Goal: Task Accomplishment & Management: Complete application form

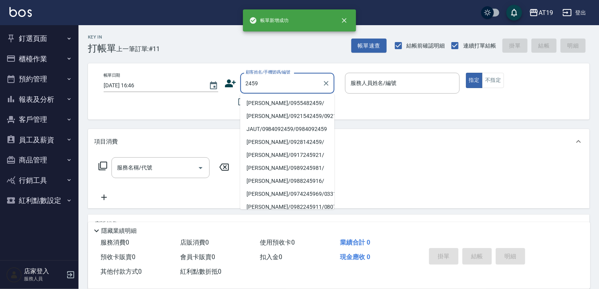
type input "[PERSON_NAME]/0955482459/"
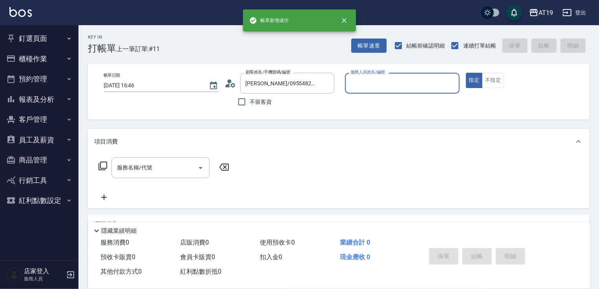
type input "Mika- 8"
click at [466, 73] on button "指定" at bounding box center [474, 80] width 17 height 15
type button "true"
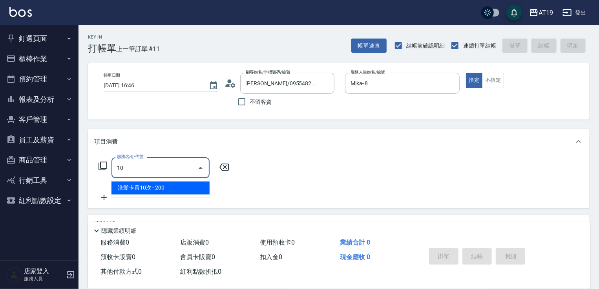
type input "108"
type input "150"
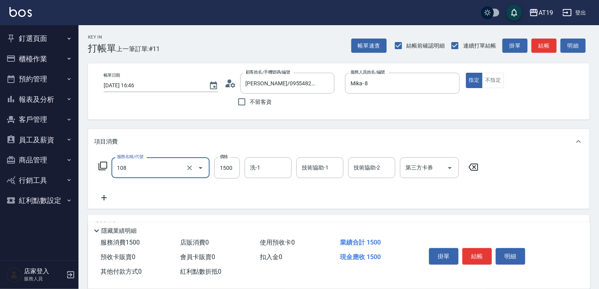
type input "洗+四段式(108)"
type input "0"
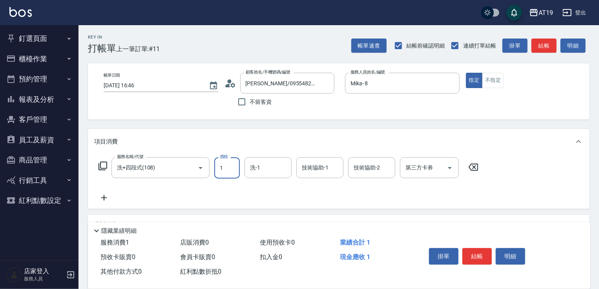
type input "15"
type input "10"
type input "1500"
type input "150"
type input "1500"
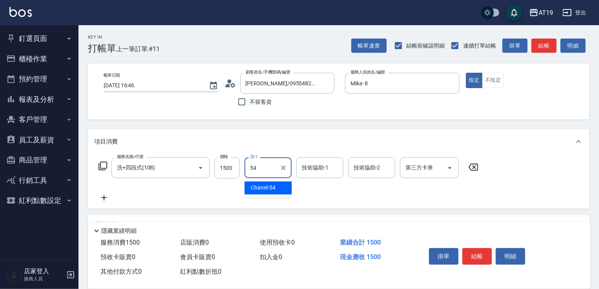
type input "Chanel-54"
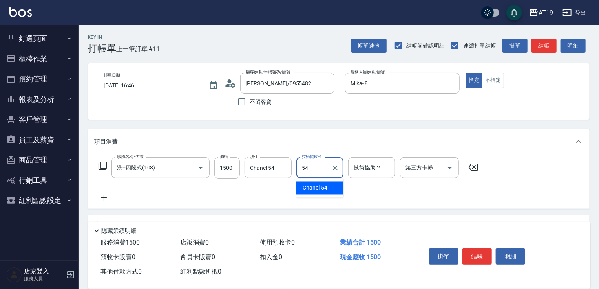
type input "Chanel-54"
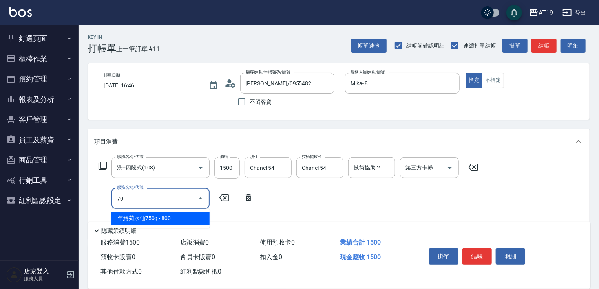
type input "704"
type input "650"
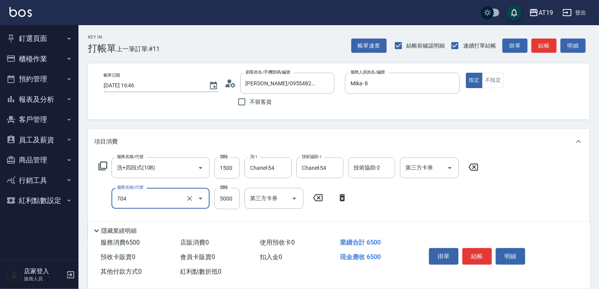
type input "新羽毛鉑金接髮調整(704)"
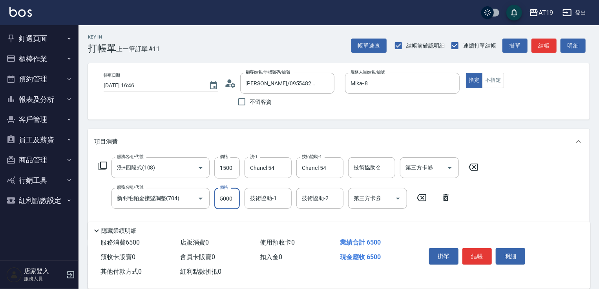
type input "150"
type input "400"
type input "550"
type input "4000"
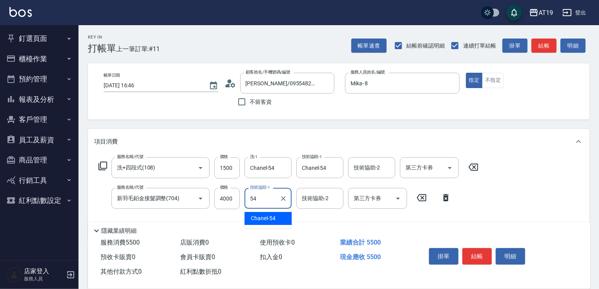
type input "Chanel-54"
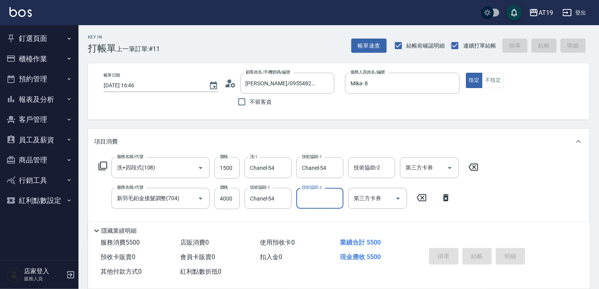
type input "[DATE] 17:39"
type input "0"
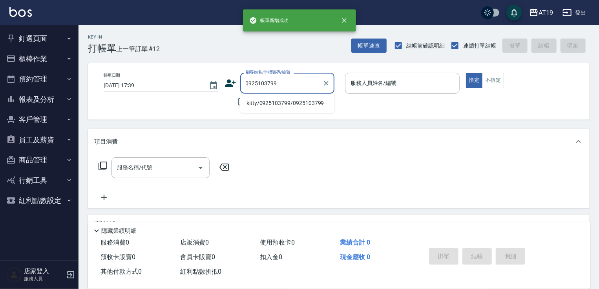
type input "kitty/0925103799/0925103799"
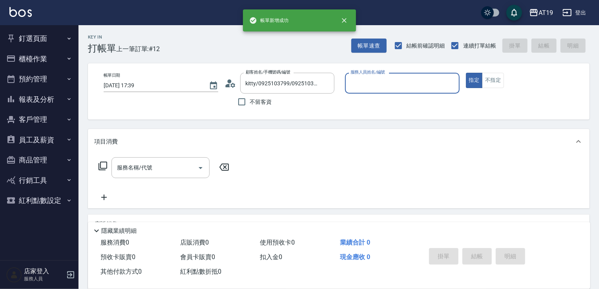
type input "Mika- 8"
click at [231, 82] on icon at bounding box center [231, 83] width 12 height 12
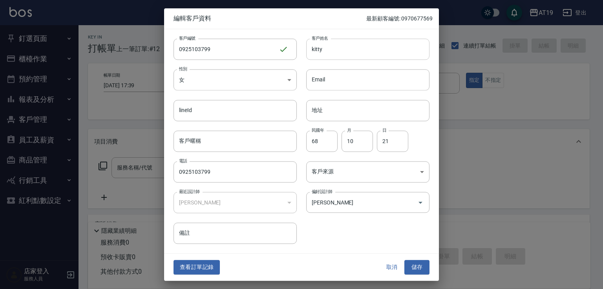
click at [338, 52] on input "kitty" at bounding box center [367, 48] width 123 height 21
type input "kitty - [PERSON_NAME]"
click at [415, 268] on button "儲存" at bounding box center [416, 267] width 25 height 15
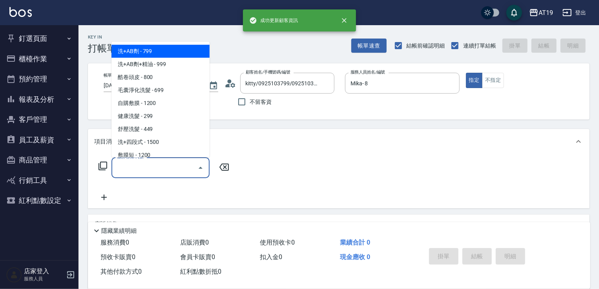
click at [130, 172] on input "服務名稱/代號" at bounding box center [154, 168] width 79 height 14
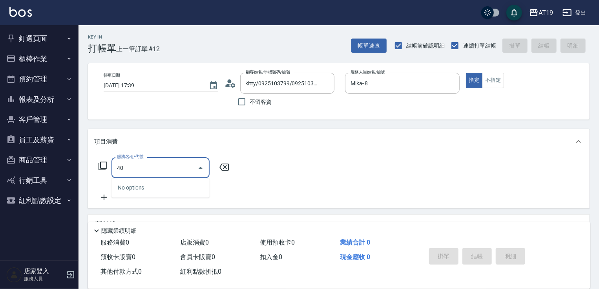
type input "4"
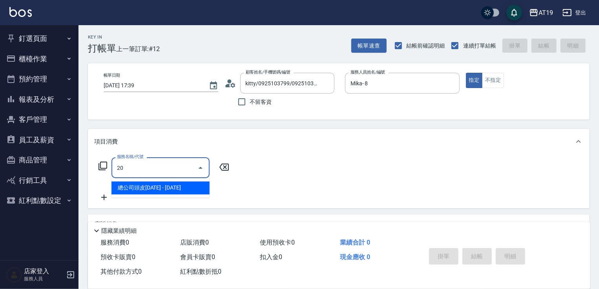
type input "201"
type input "30"
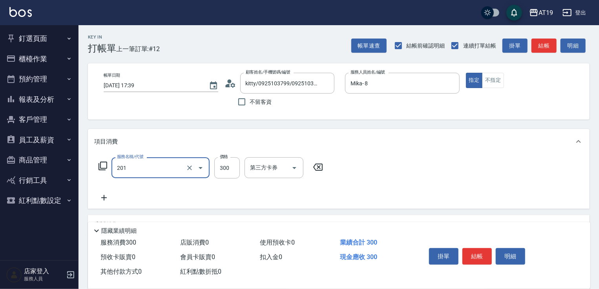
type input "洗髮(201)"
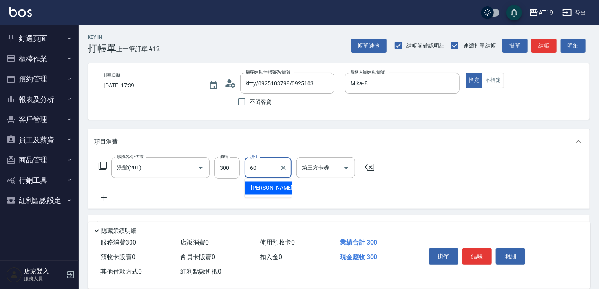
type input "Lana-60"
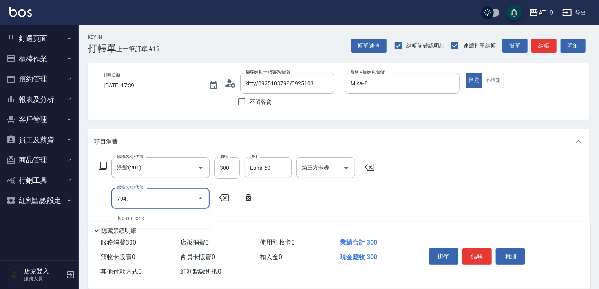
type input "704"
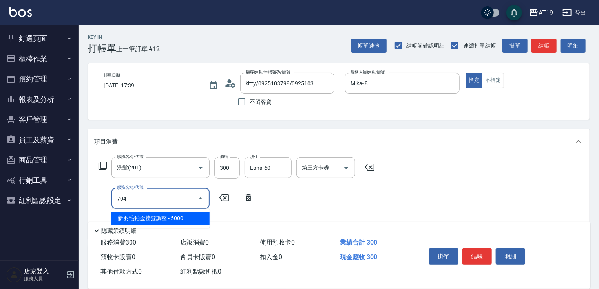
type input "530"
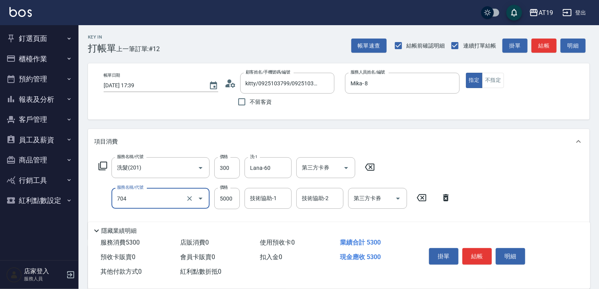
type input "新羽毛鉑金接髮調整(704)"
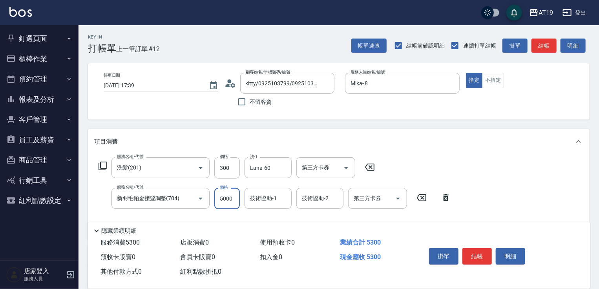
type input "30"
type input "200"
type input "50"
type input "2000"
type input "230"
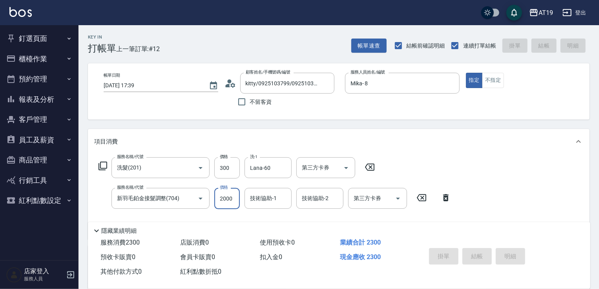
type input "[DATE] 17:41"
type input "0"
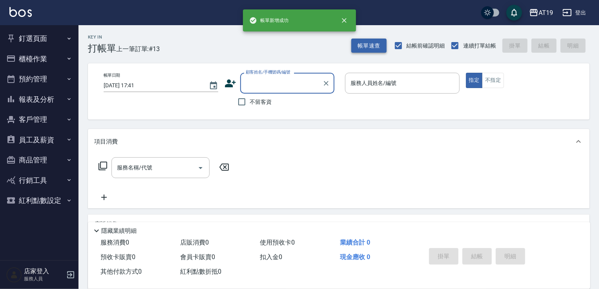
click at [375, 51] on div "帳單速查 結帳前確認明細 連續打單結帳 掛單 結帳 明細" at bounding box center [470, 45] width 238 height 16
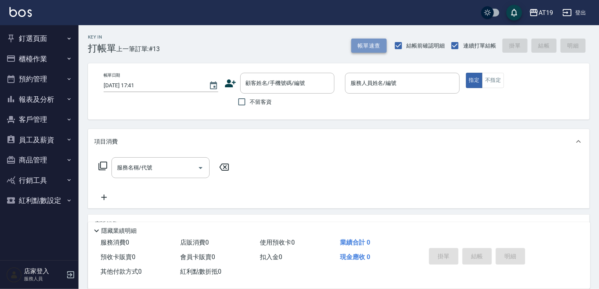
click at [372, 44] on button "帳單速查" at bounding box center [368, 45] width 35 height 15
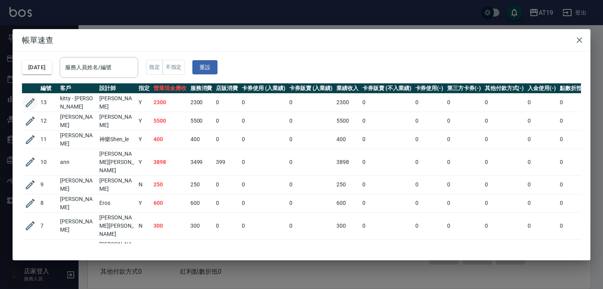
click at [30, 101] on icon "button" at bounding box center [30, 103] width 12 height 12
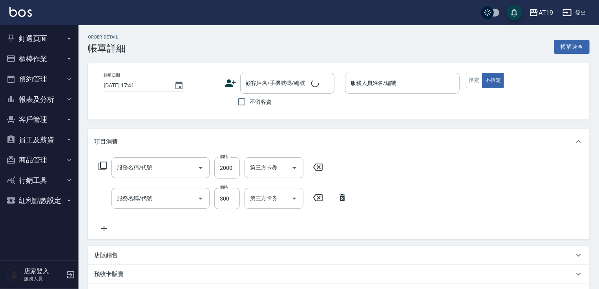
type input "Mika- 8"
type input "230"
type input "新羽毛鉑金接髮調整(704)"
type input "洗髮(201)"
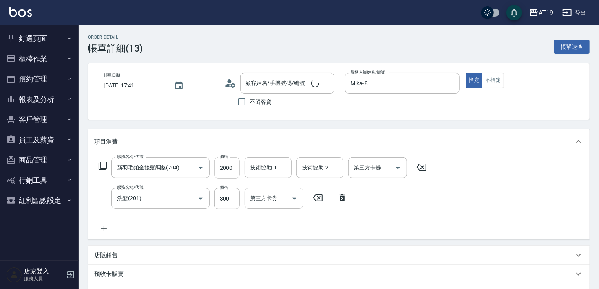
type input "kitty - [PERSON_NAME]/0925103799/0925103799"
drag, startPoint x: 254, startPoint y: 172, endPoint x: 257, endPoint y: 168, distance: 4.9
click at [255, 172] on input "技術協助-1" at bounding box center [268, 168] width 40 height 14
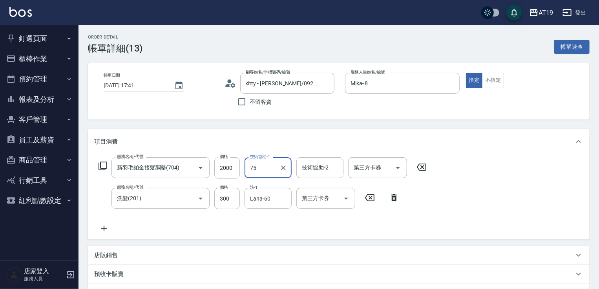
type input "7"
type input "Jun-57"
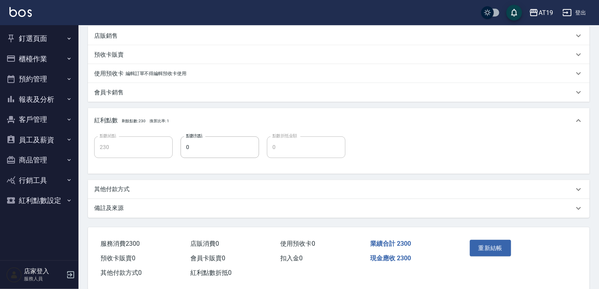
scroll to position [220, 0]
click at [480, 244] on button "重新結帳" at bounding box center [491, 247] width 42 height 16
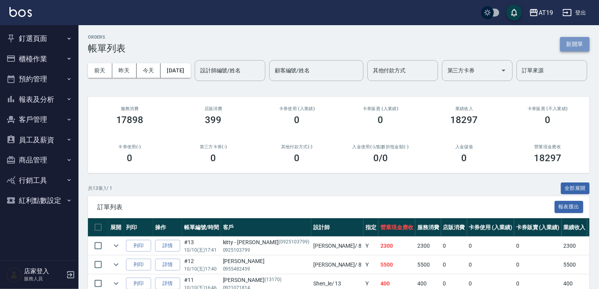
click at [570, 44] on button "新開單" at bounding box center [574, 44] width 29 height 15
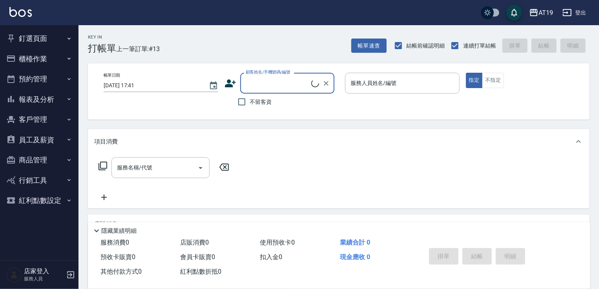
click at [250, 83] on input "顧客姓名/手機號碼/編號" at bounding box center [278, 83] width 68 height 14
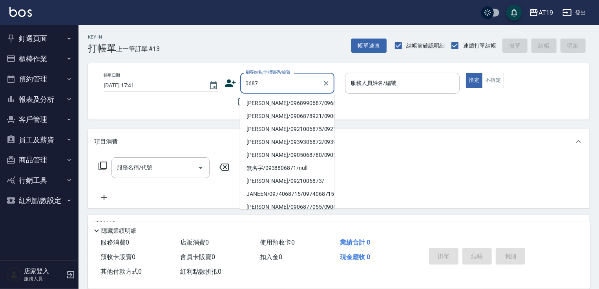
type input "[PERSON_NAME]/0968990687/0968990687"
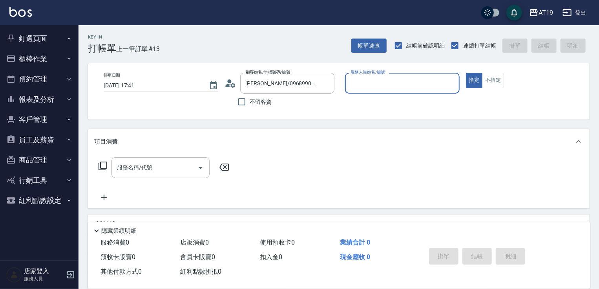
type input "Mika- 8"
click at [466, 73] on button "指定" at bounding box center [474, 80] width 17 height 15
type button "true"
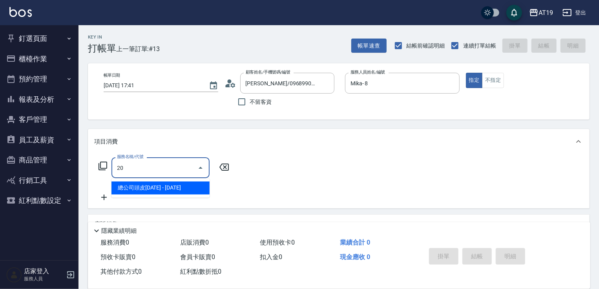
type input "201"
type input "30"
type input "洗髮(201)"
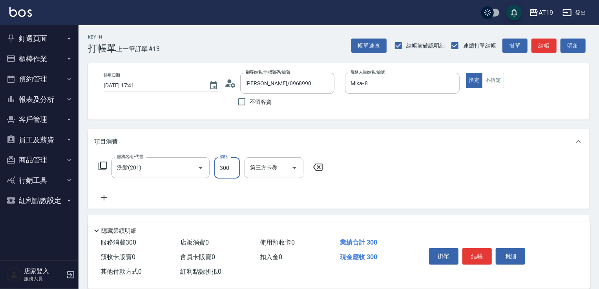
type input "0"
type input "400"
type input "40"
type input "400"
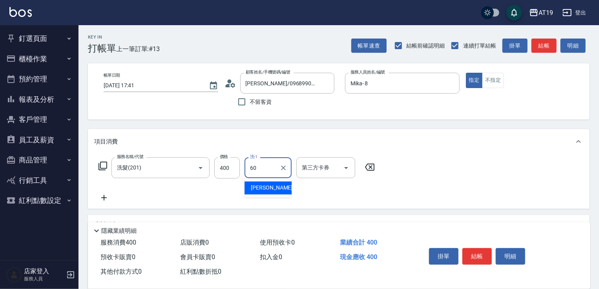
type input "Lana-60"
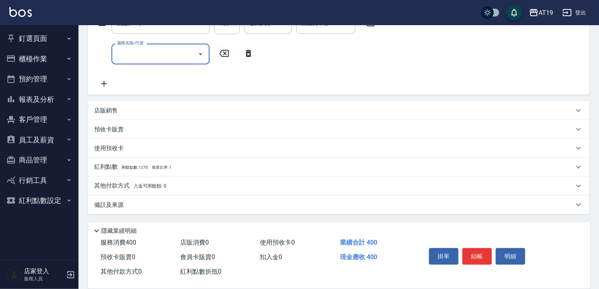
click at [248, 52] on icon at bounding box center [248, 53] width 5 height 7
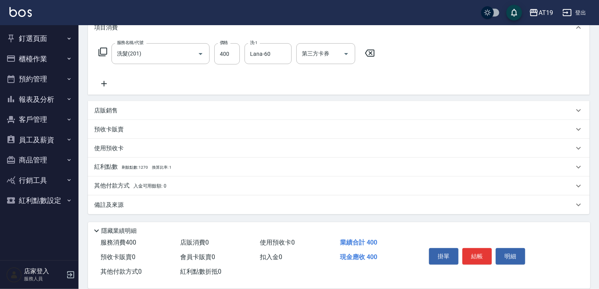
scroll to position [114, 0]
click at [133, 105] on div "店販銷售" at bounding box center [339, 110] width 502 height 19
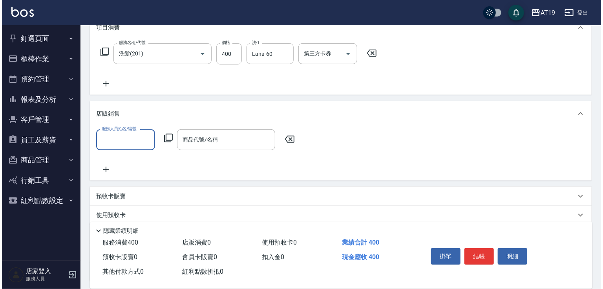
scroll to position [0, 0]
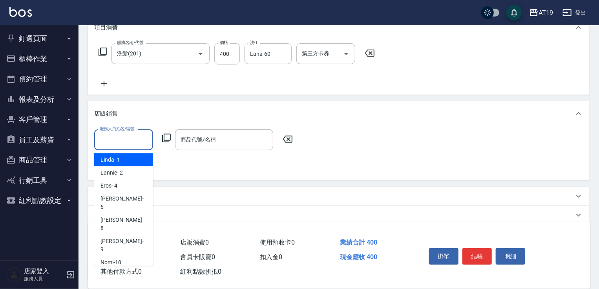
click at [111, 137] on input "服務人員姓名/編號" at bounding box center [124, 140] width 52 height 14
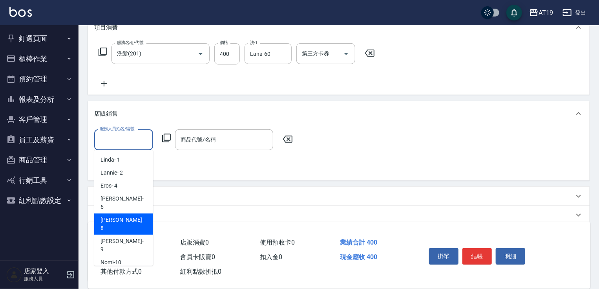
click at [113, 215] on span "[PERSON_NAME] - 8" at bounding box center [123, 223] width 46 height 16
type input "Mika- 8"
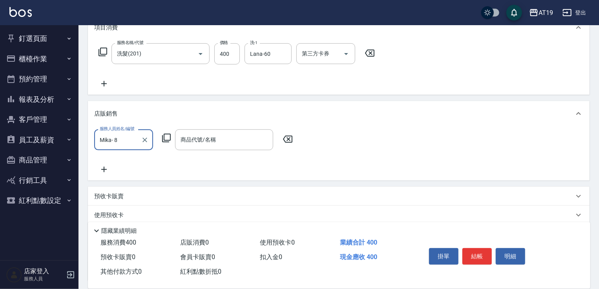
click at [164, 138] on icon at bounding box center [166, 137] width 9 height 9
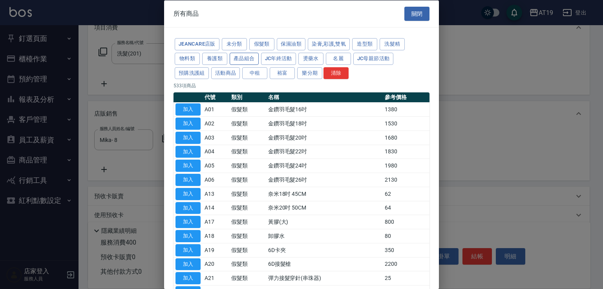
click at [237, 60] on button "產品組合" at bounding box center [244, 58] width 29 height 12
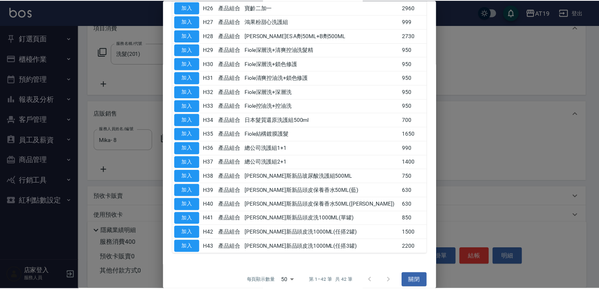
scroll to position [442, 0]
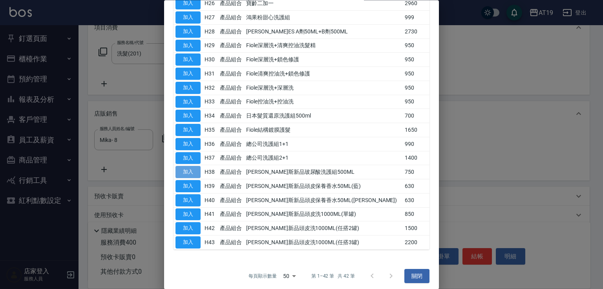
click at [193, 168] on button "加入" at bounding box center [187, 172] width 25 height 12
type input "[PERSON_NAME]斯新品玻尿酸洗護組500ML"
type input "110"
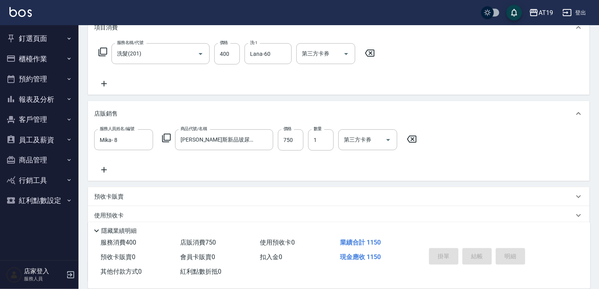
type input "[DATE] 17:42"
type input "0"
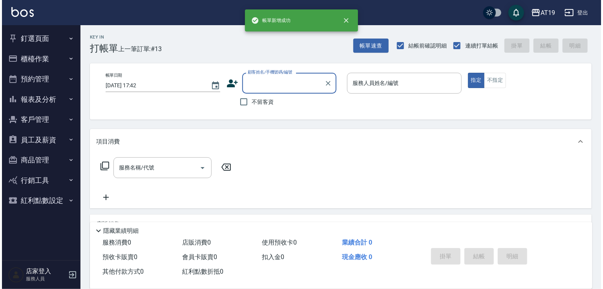
scroll to position [0, 0]
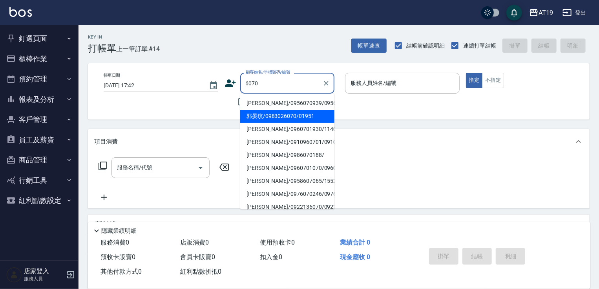
type input "郭晏玟/0983026070/01951"
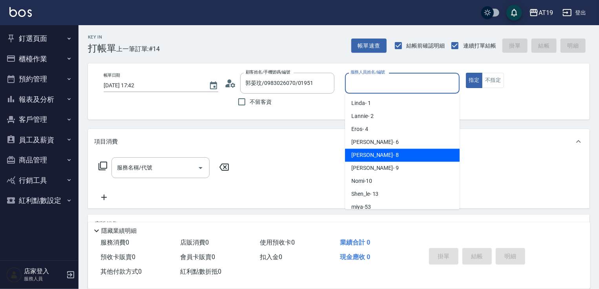
type input "Mika- 8"
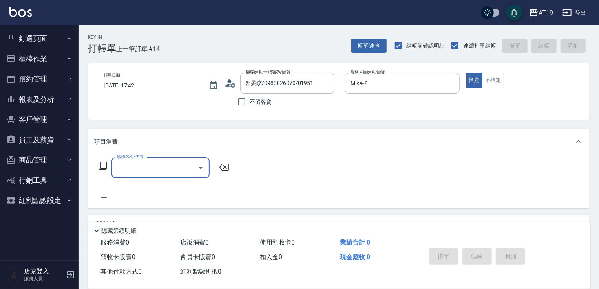
type input "2"
type input "401"
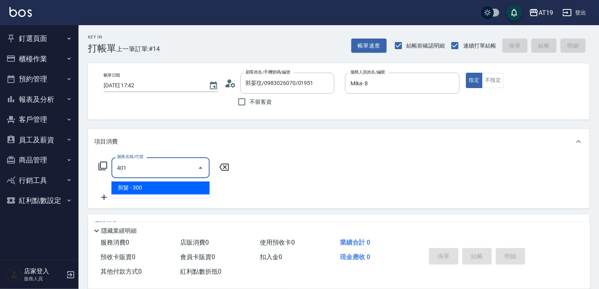
type input "30"
type input "剪髮(401)"
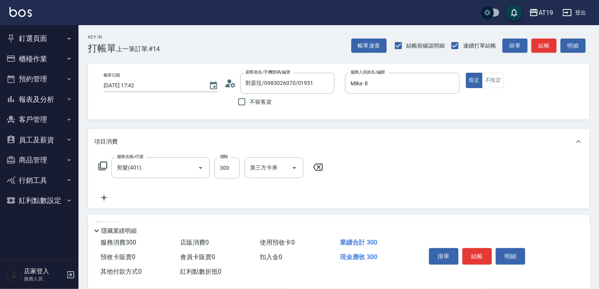
click at [231, 85] on icon at bounding box center [232, 84] width 5 height 5
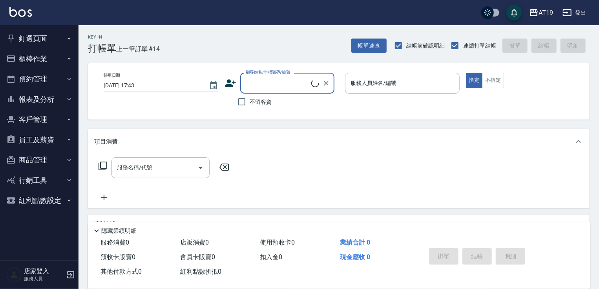
click at [259, 77] on input "顧客姓名/手機號碼/編號" at bounding box center [278, 83] width 68 height 14
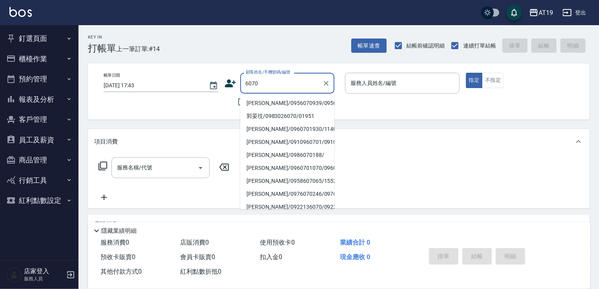
type input "[PERSON_NAME]/0956070939/0956070939"
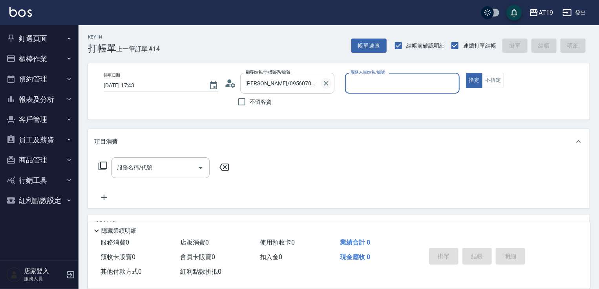
click at [325, 81] on icon "Clear" at bounding box center [326, 83] width 8 height 8
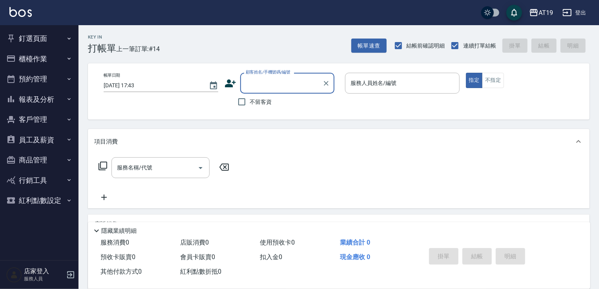
click at [248, 90] on div "顧客姓名/手機號碼/編號" at bounding box center [287, 83] width 94 height 21
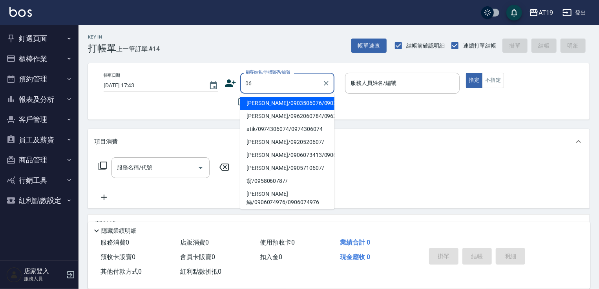
type input "0"
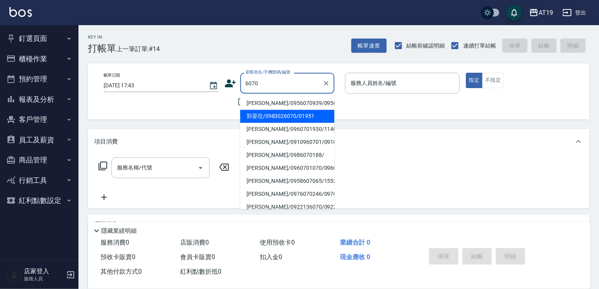
type input "郭晏玟/0983026070/01951"
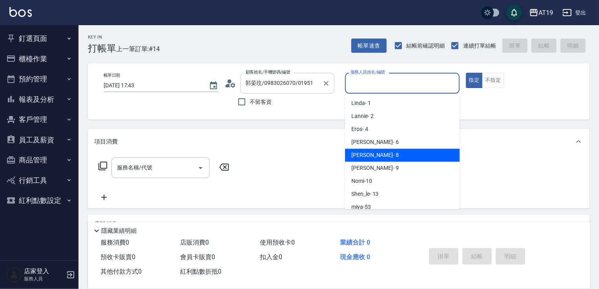
type input "Mika- 8"
type button "true"
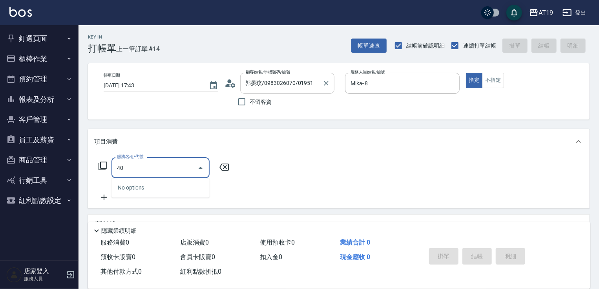
type input "401"
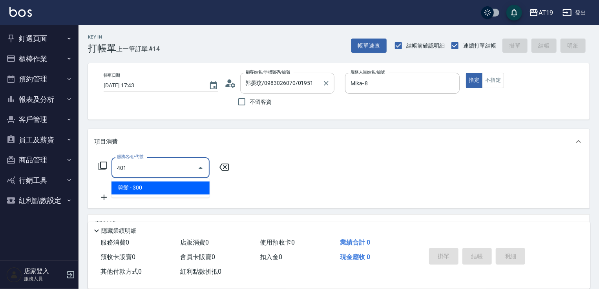
type input "30"
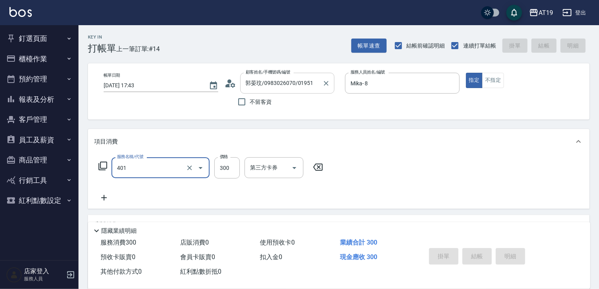
type input "401"
type input "2025/10/10 17:44"
type input "0"
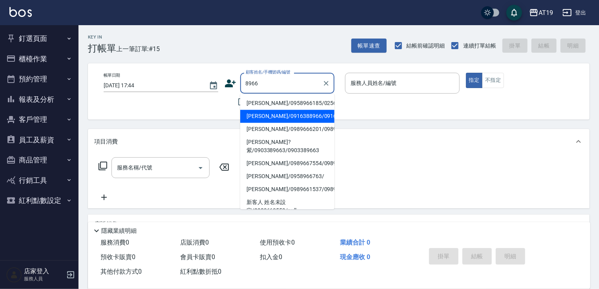
type input "曾翊涵/0916388966/0916388966"
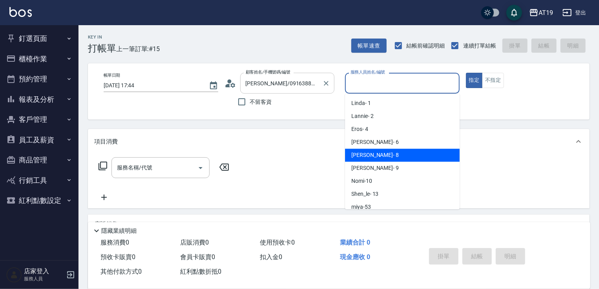
type input "Mika- 8"
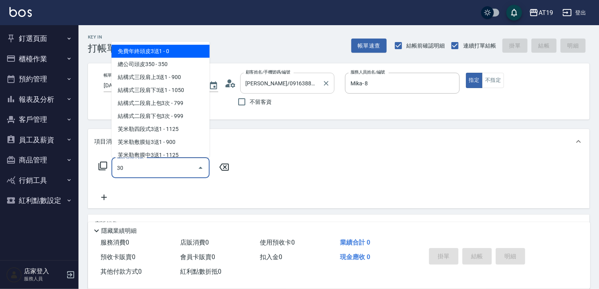
type input "301"
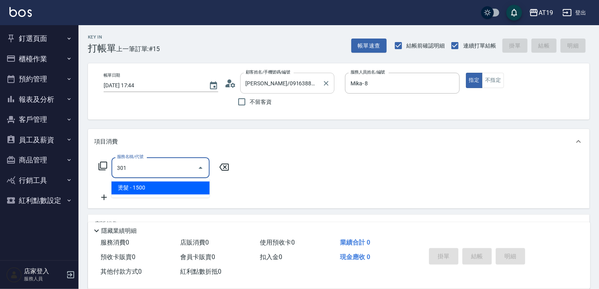
type input "150"
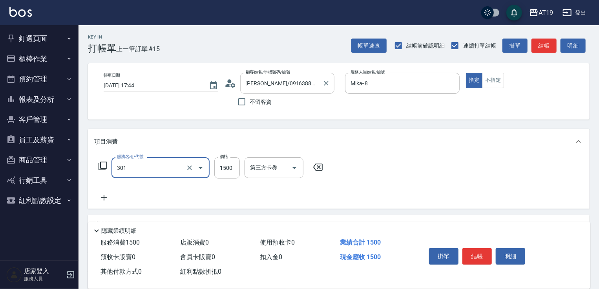
type input "燙髮(301)"
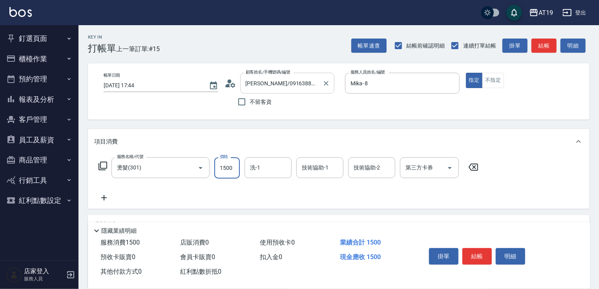
type input "1"
type input "0"
type input "18"
type input "10"
type input "188"
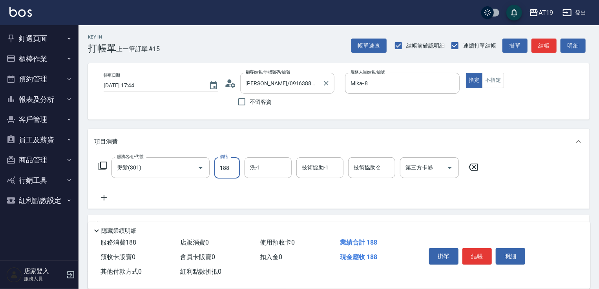
type input "180"
type input "1880"
type input "Jun-57"
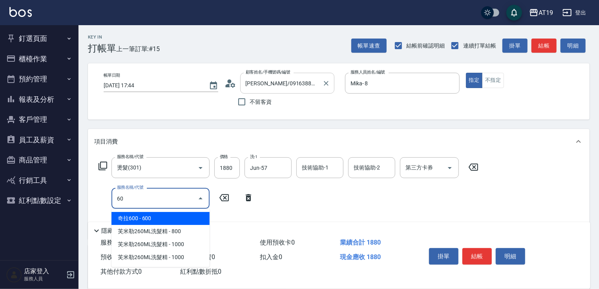
type input "601"
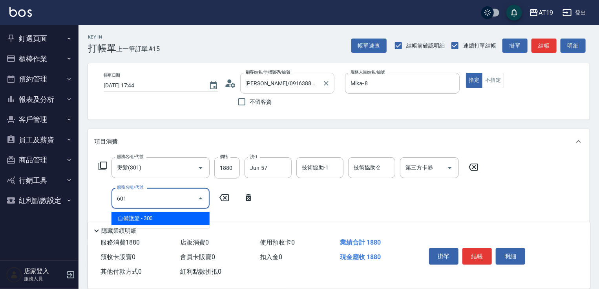
type input "210"
type input "自備護髮(601)"
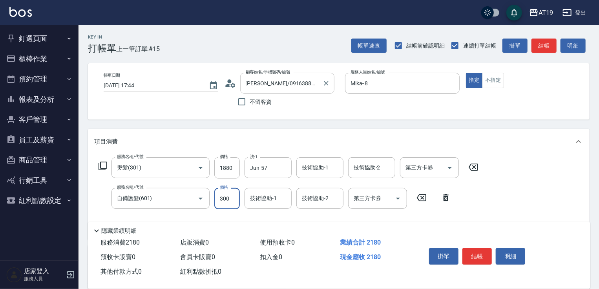
type input "1"
type input "180"
type input "100"
type input "280"
type input "1000"
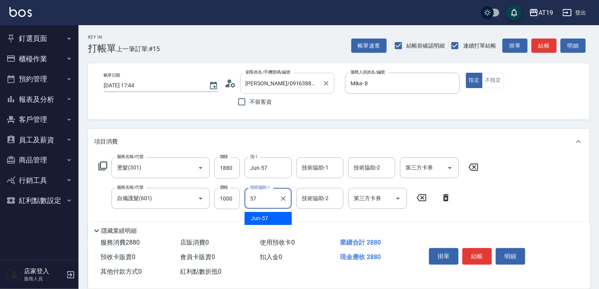
type input "Jun-57"
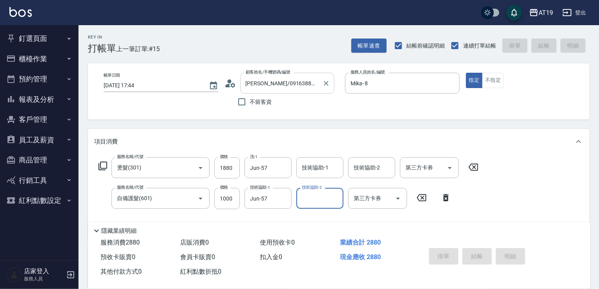
type input "0"
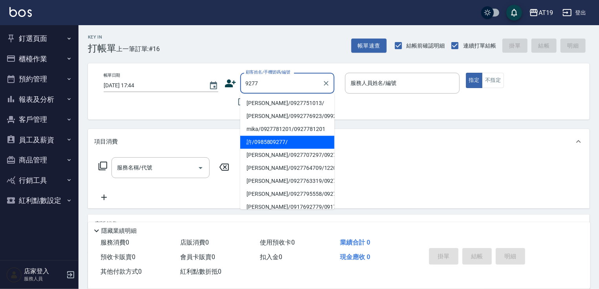
type input "許/0985809277/"
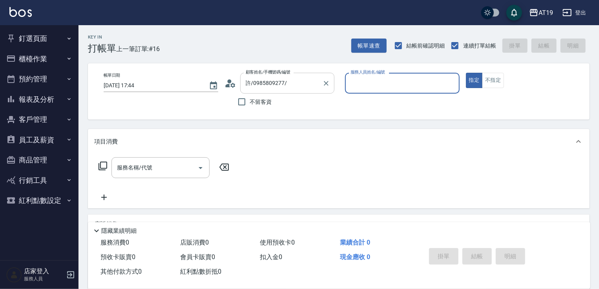
type input "Jessie- 9"
click at [234, 86] on icon at bounding box center [232, 84] width 5 height 5
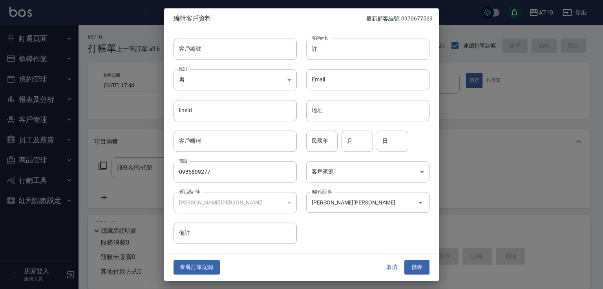
click at [332, 53] on input "許" at bounding box center [367, 48] width 123 height 21
type input "許岑義"
click at [328, 138] on input "民國年" at bounding box center [321, 140] width 31 height 21
type input "01"
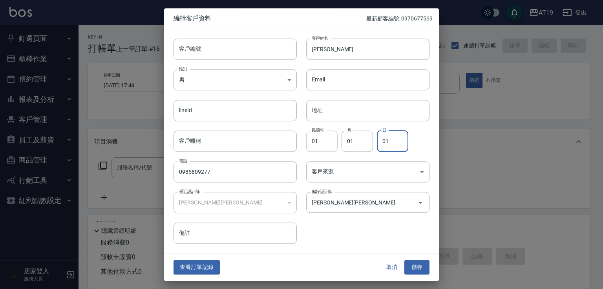
type input "01"
click at [415, 266] on button "儲存" at bounding box center [416, 267] width 25 height 15
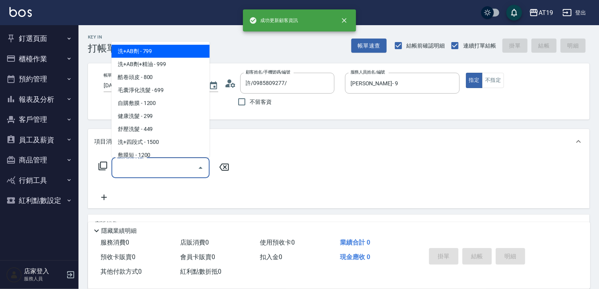
click at [186, 171] on input "服務名稱/代號" at bounding box center [154, 168] width 79 height 14
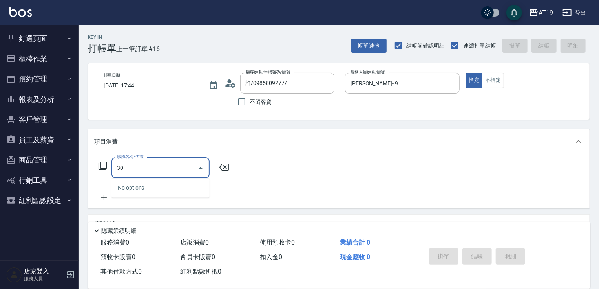
type input "301"
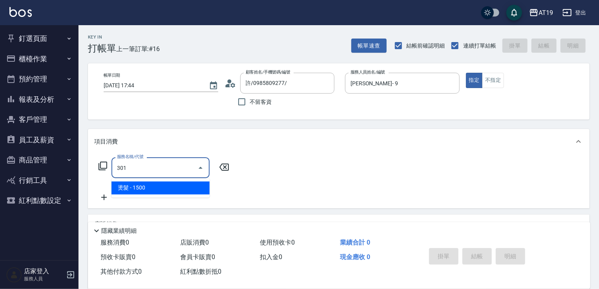
type input "150"
type input "燙髮(301)"
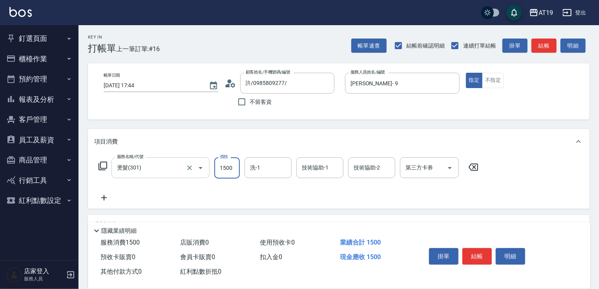
type input "2"
type input "0"
type input "23"
type input "20"
type input "238"
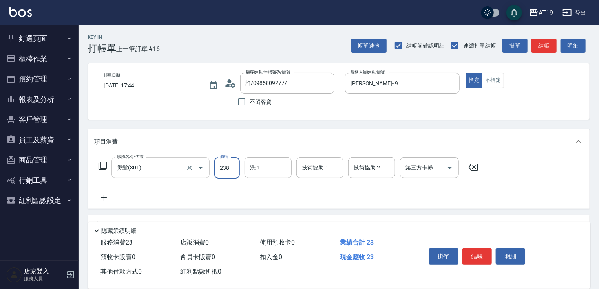
type input "230"
type input "2380"
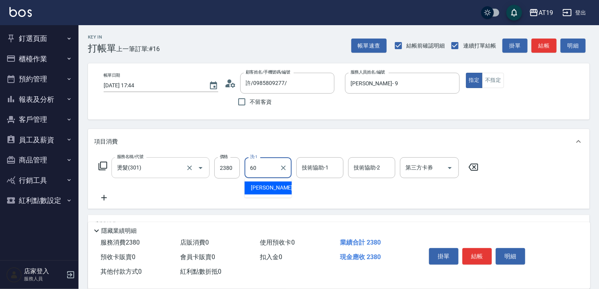
type input "Lana-60"
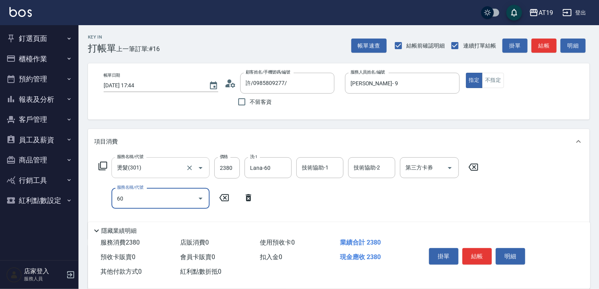
type input "601"
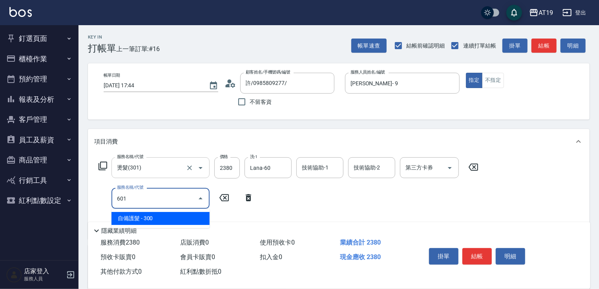
type input "260"
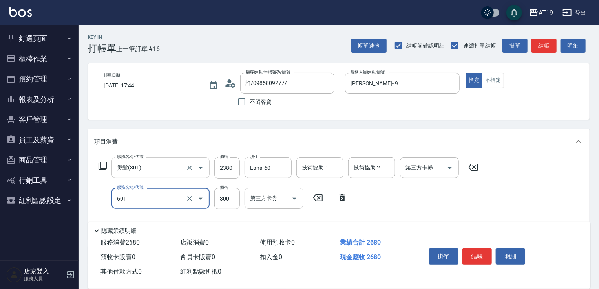
type input "自備護髮(601)"
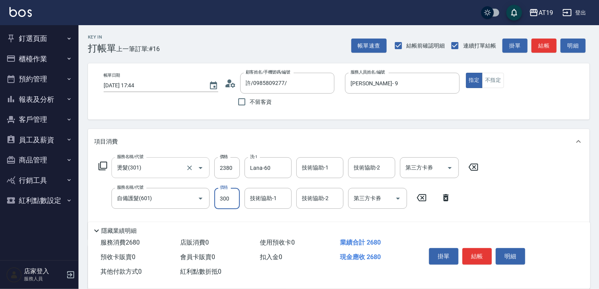
type input "1"
type input "230"
type input "100"
type input "330"
type input "1000"
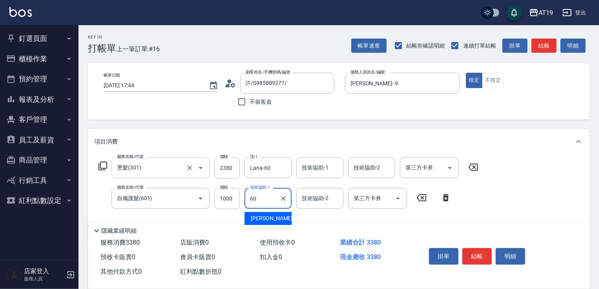
type input "Lana-60"
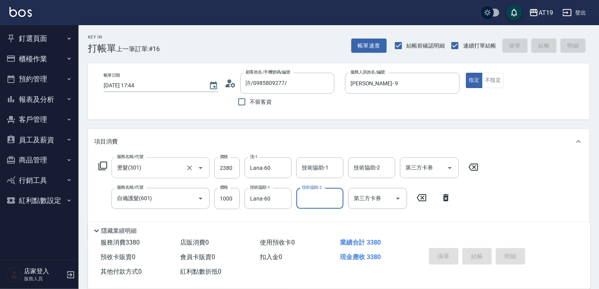
type input "2025/10/10 17:45"
type input "0"
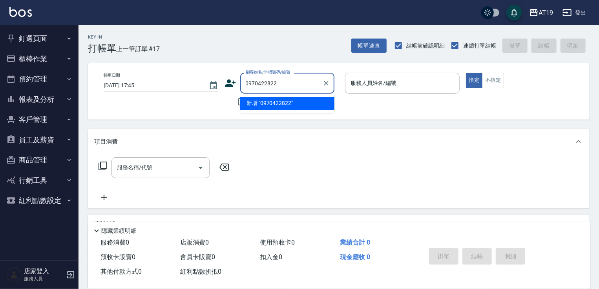
type input "0970422822"
click at [227, 81] on icon at bounding box center [230, 83] width 11 height 8
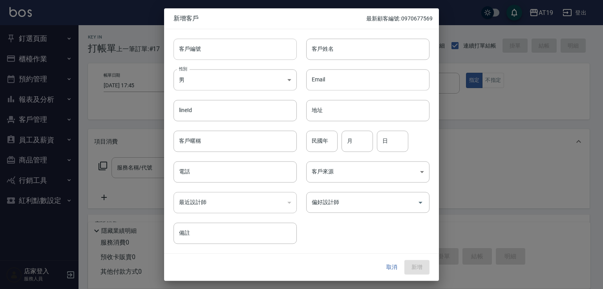
click at [234, 51] on input "客戶編號" at bounding box center [234, 48] width 123 height 21
paste input "0970422822"
type input "0970422822"
click at [216, 170] on input "電話" at bounding box center [234, 171] width 123 height 21
paste input "0970422822"
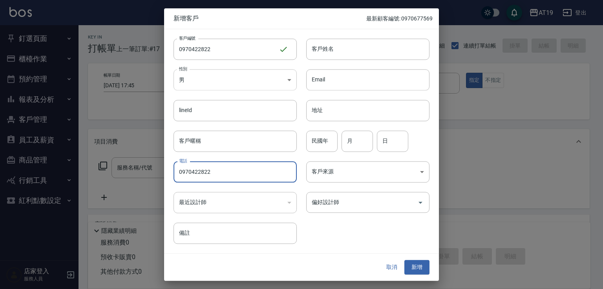
type input "0970422822"
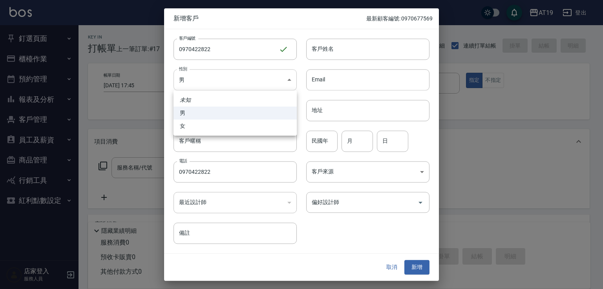
click at [212, 84] on body "AT19 登出 釘選頁面 打帳單 帳單列表 材料自購登錄 排班表 現場電腦打卡 店家日報表 互助日報表 設計師排行榜 設計師日報表 櫃檯作業 打帳單 帳單列表…" at bounding box center [301, 201] width 603 height 402
click at [217, 127] on li "女" at bounding box center [234, 125] width 123 height 13
type input "[DEMOGRAPHIC_DATA]"
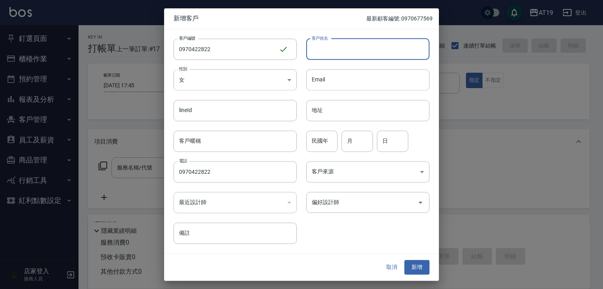
click at [314, 55] on input "客戶姓名" at bounding box center [367, 48] width 123 height 21
type input "戴宇歡"
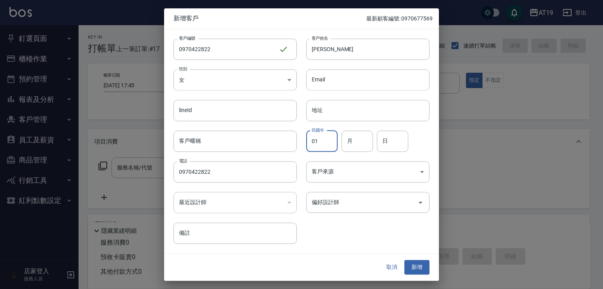
type input "01"
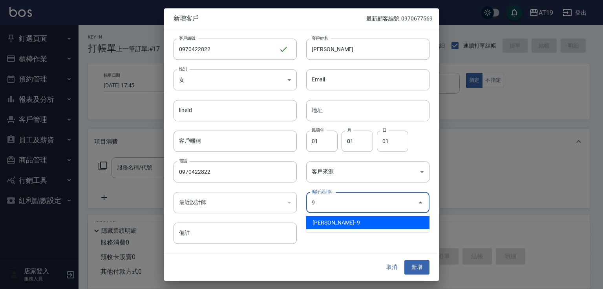
type input "[PERSON_NAME][PERSON_NAME]"
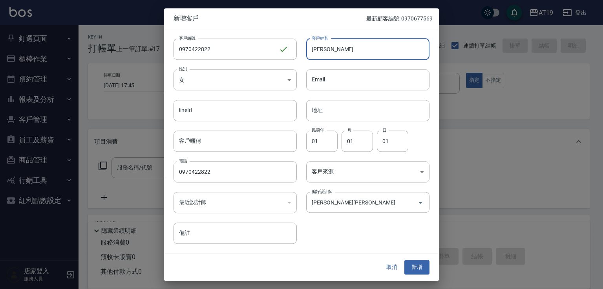
drag, startPoint x: 331, startPoint y: 53, endPoint x: 301, endPoint y: 59, distance: 30.6
click at [301, 59] on div "客戶姓名 戴宇歡 客戶姓名" at bounding box center [363, 44] width 133 height 31
drag, startPoint x: 422, startPoint y: 266, endPoint x: 372, endPoint y: 168, distance: 109.5
click at [422, 265] on button "新增" at bounding box center [416, 267] width 25 height 15
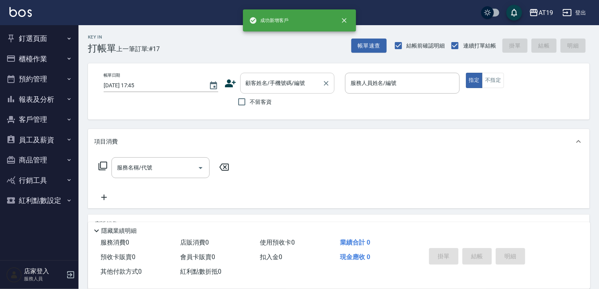
click at [272, 83] on input "顧客姓名/手機號碼/編號" at bounding box center [281, 83] width 75 height 14
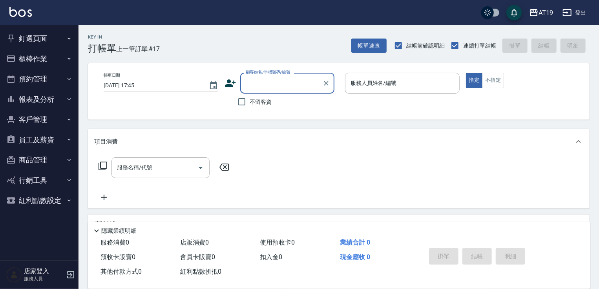
type input "ㄒ"
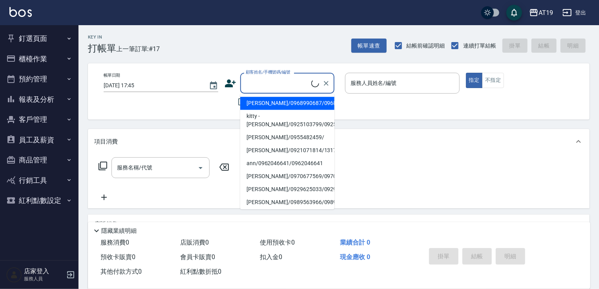
paste input "戴宇歡"
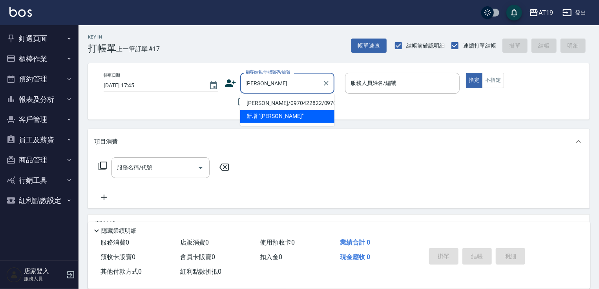
type input "戴宇歡/0970422822/0970422822"
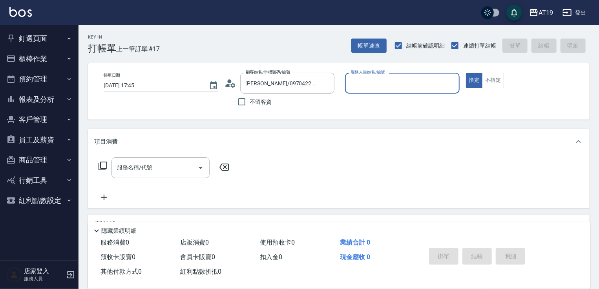
click at [466, 73] on button "指定" at bounding box center [474, 80] width 17 height 15
type input "Jessie- 9"
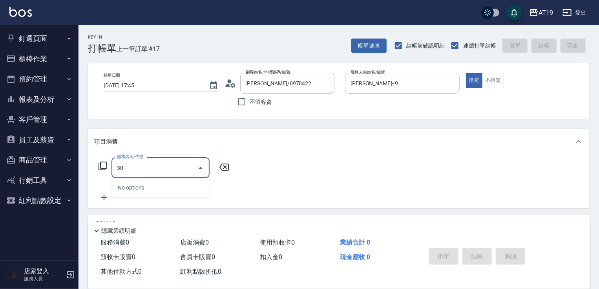
type input "301"
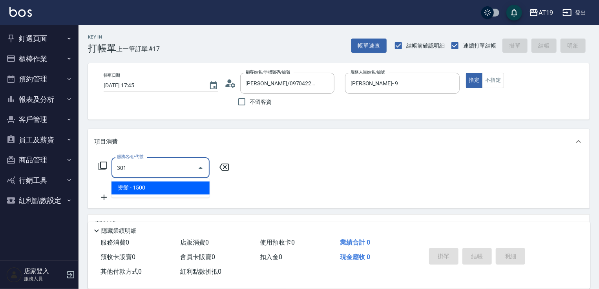
type input "150"
type input "燙髮(301)"
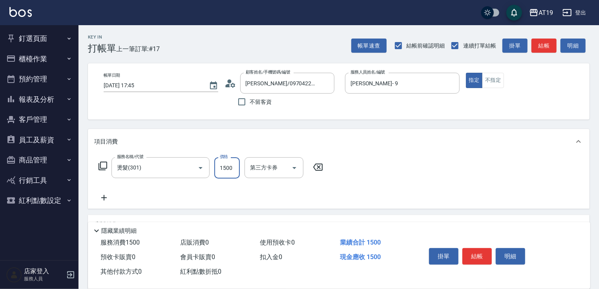
type input "1"
type input "0"
type input "18"
type input "10"
type input "1880"
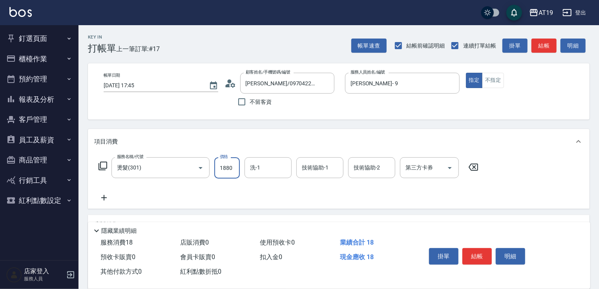
type input "180"
type input "1880"
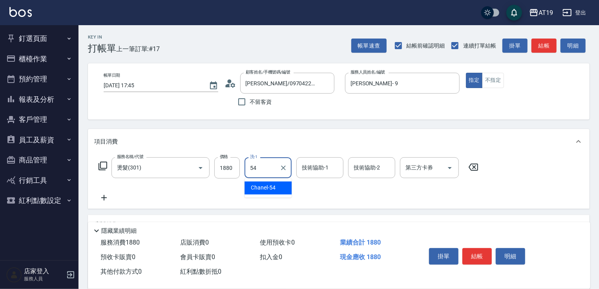
type input "Chanel-54"
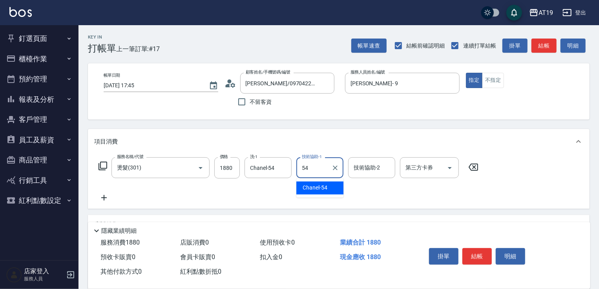
type input "Chanel-54"
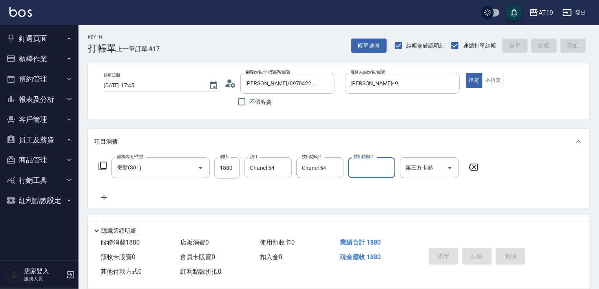
type input "2025/10/10 17:46"
type input "0"
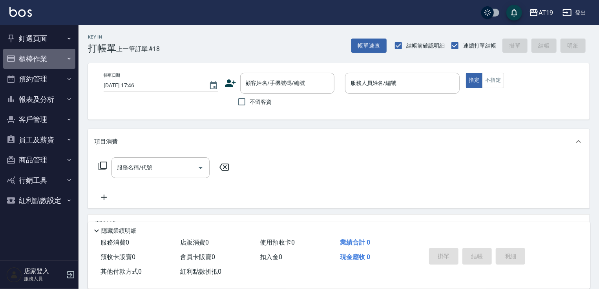
click at [35, 55] on button "櫃檯作業" at bounding box center [39, 59] width 72 height 20
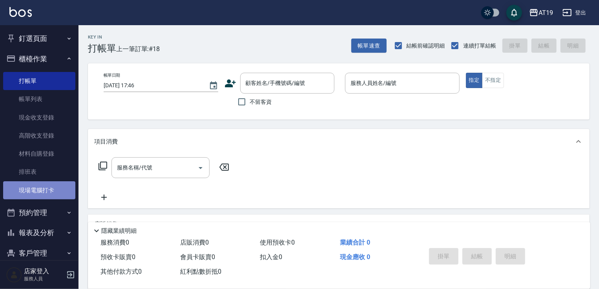
click at [62, 189] on link "現場電腦打卡" at bounding box center [39, 190] width 72 height 18
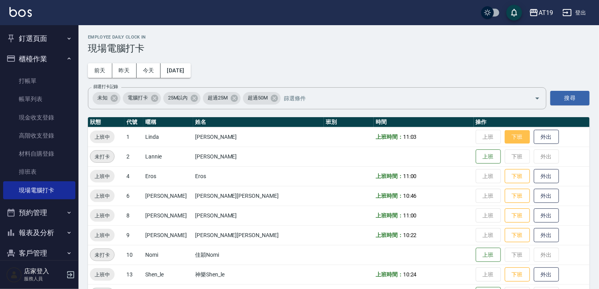
click at [505, 136] on button "下班" at bounding box center [517, 137] width 25 height 14
